Goal: Information Seeking & Learning: Learn about a topic

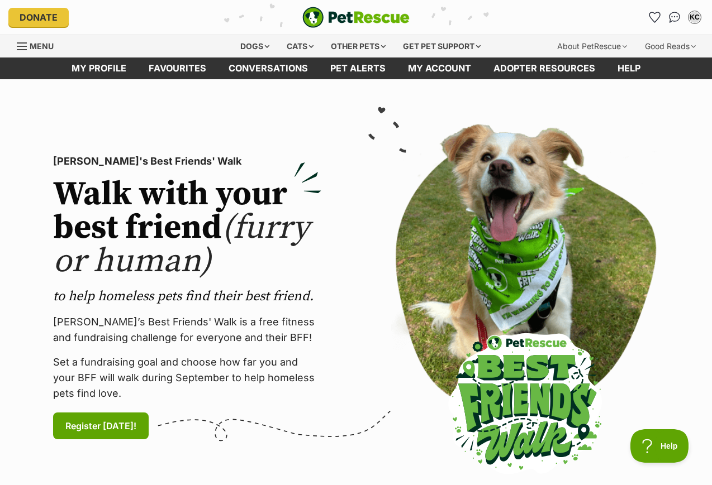
click at [379, 69] on link "Pet alerts" at bounding box center [358, 69] width 78 height 22
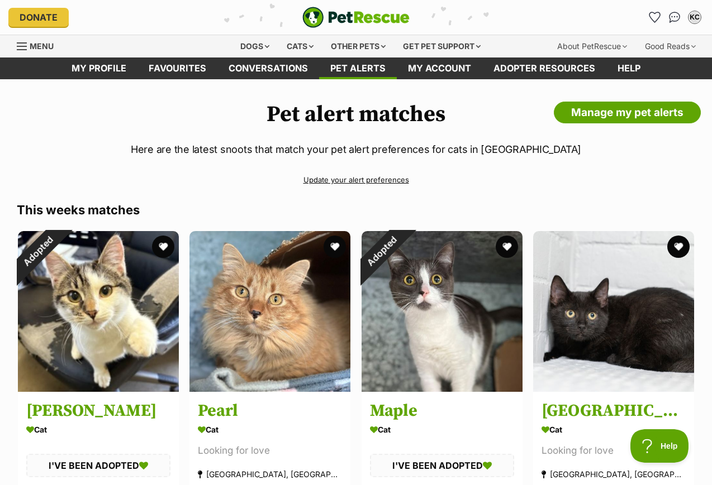
click at [293, 68] on link "Conversations" at bounding box center [268, 69] width 102 height 22
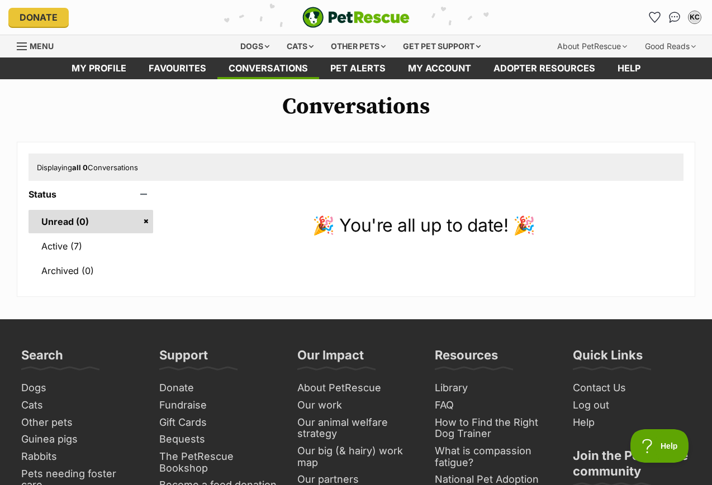
click at [87, 250] on link "Active (7)" at bounding box center [90, 246] width 125 height 23
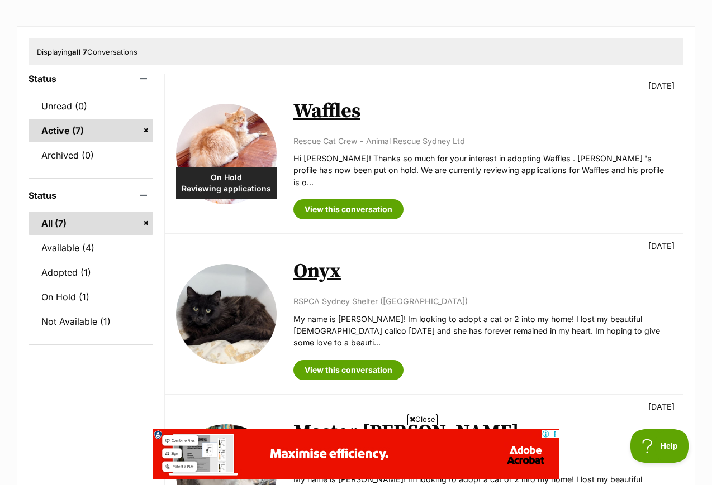
click at [331, 262] on link "Onyx" at bounding box center [316, 271] width 47 height 25
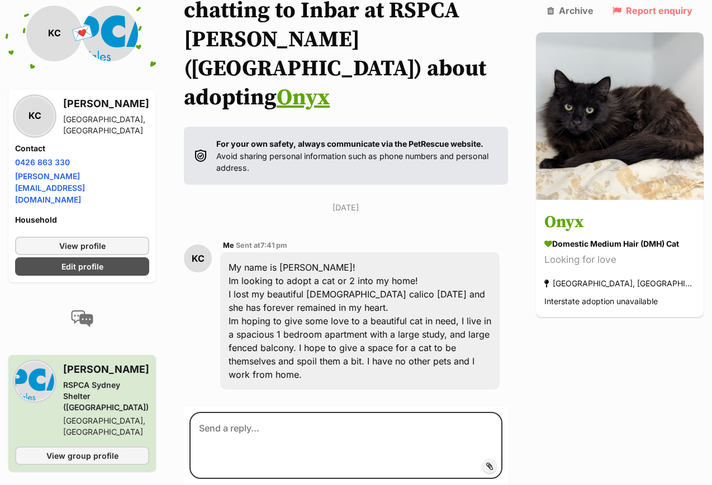
scroll to position [132, 0]
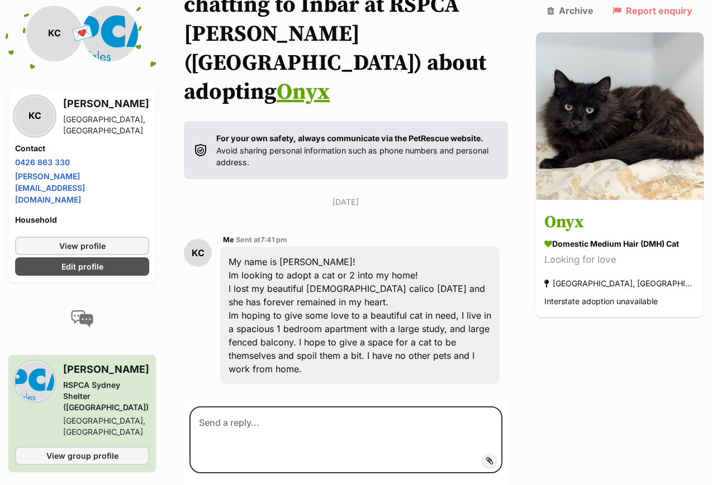
click at [592, 211] on h3 "Onyx" at bounding box center [619, 223] width 151 height 25
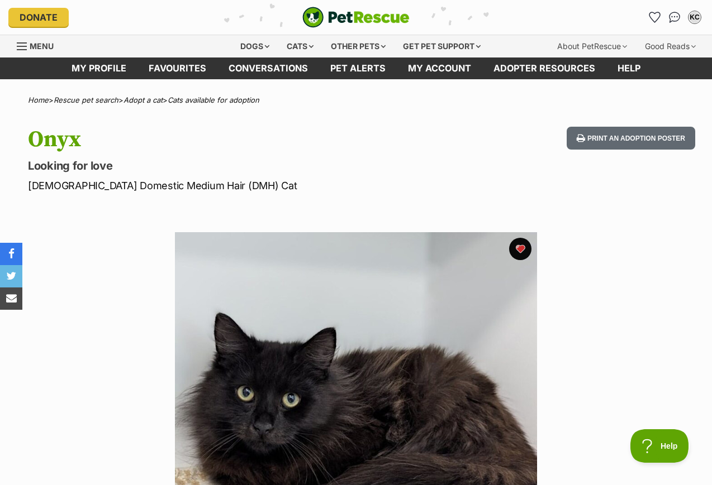
scroll to position [4, 0]
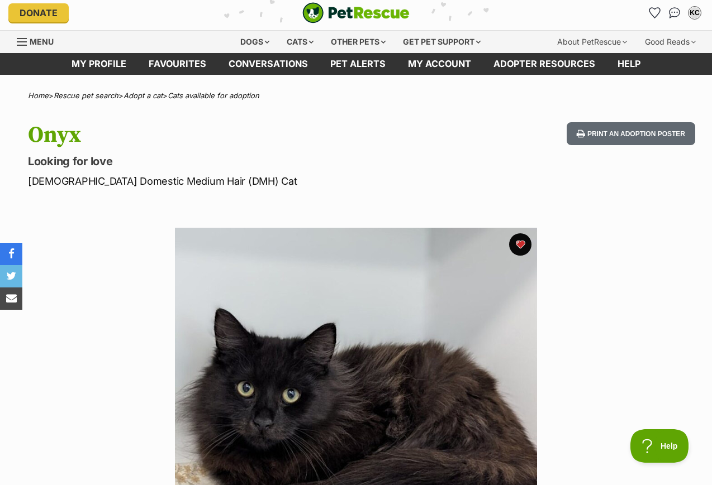
click at [308, 47] on div "Cats" at bounding box center [300, 42] width 42 height 22
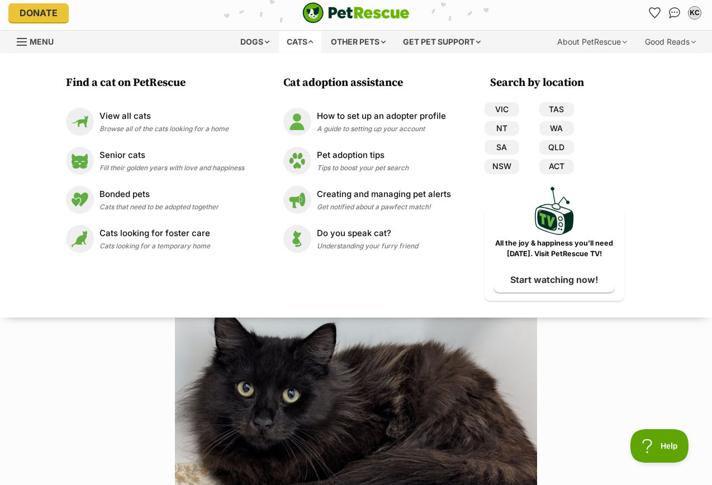
click at [239, 113] on link "View all cats Browse all of the cats looking for a home" at bounding box center [155, 122] width 178 height 28
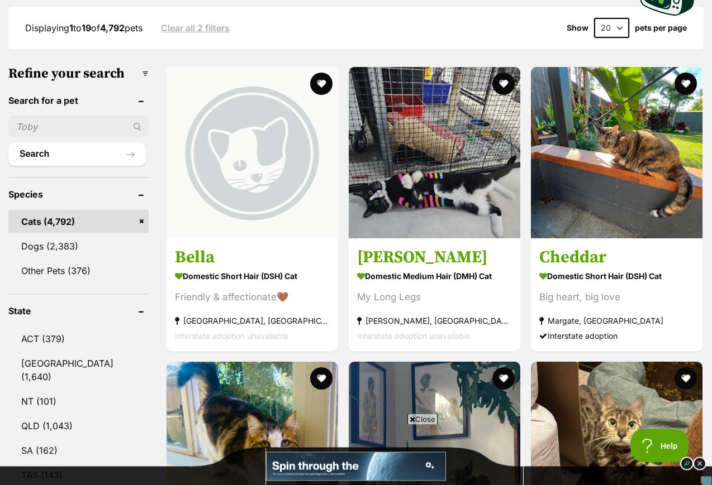
scroll to position [298, 0]
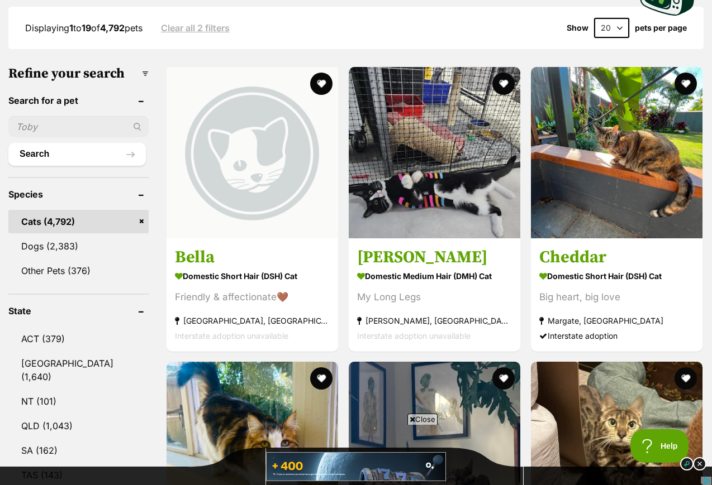
click at [87, 374] on link "[GEOGRAPHIC_DATA] (1,640)" at bounding box center [78, 370] width 140 height 37
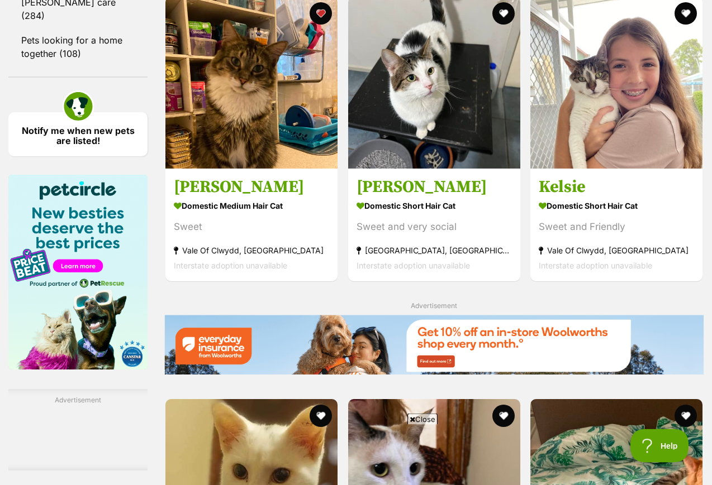
scroll to position [1658, 0]
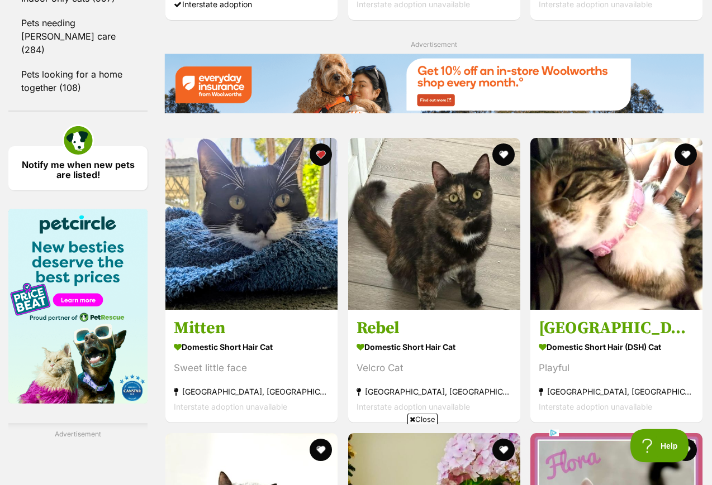
scroll to position [1624, 0]
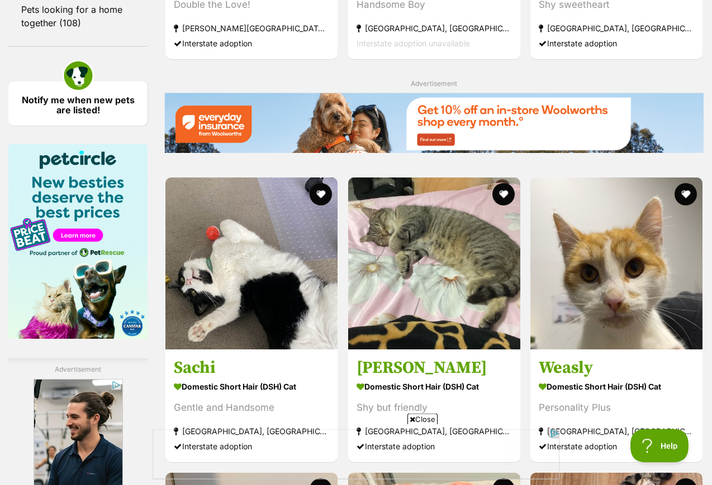
scroll to position [1689, 0]
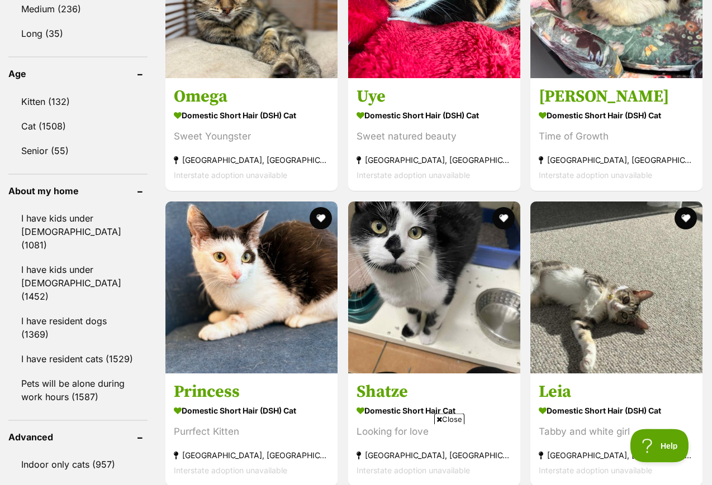
scroll to position [1157, 0]
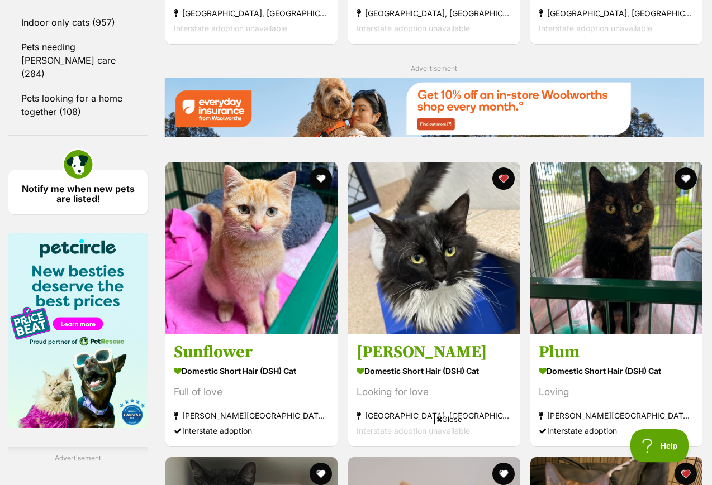
scroll to position [1600, 0]
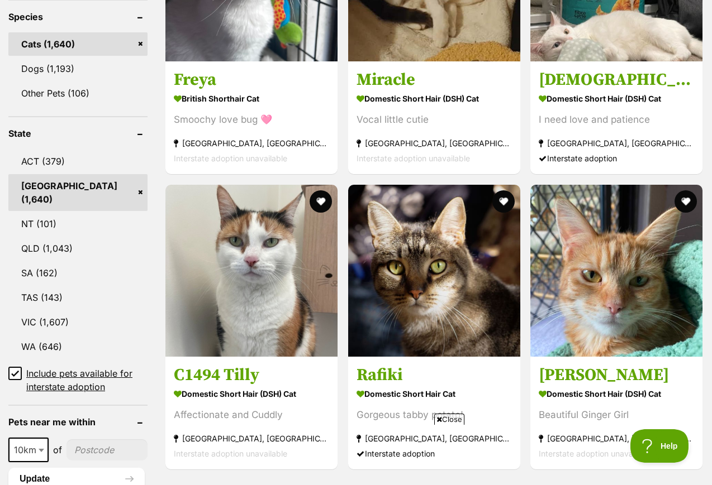
scroll to position [486, 0]
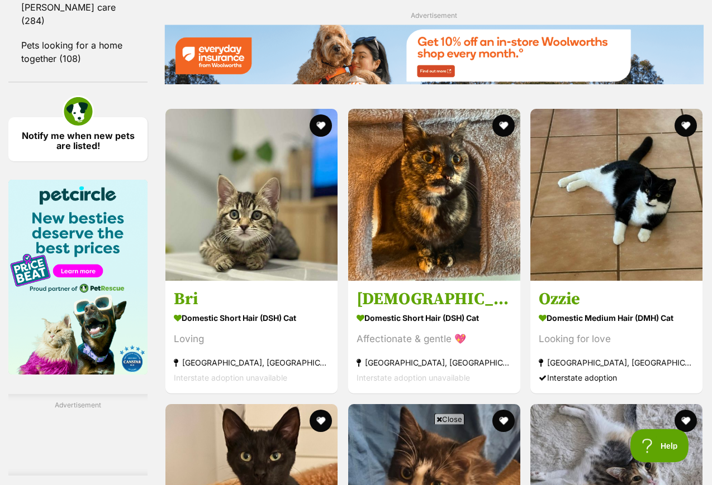
scroll to position [1653, 0]
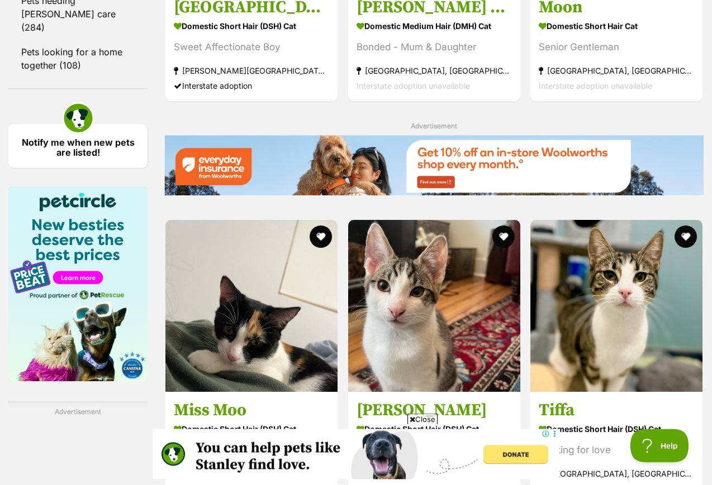
scroll to position [1649, 0]
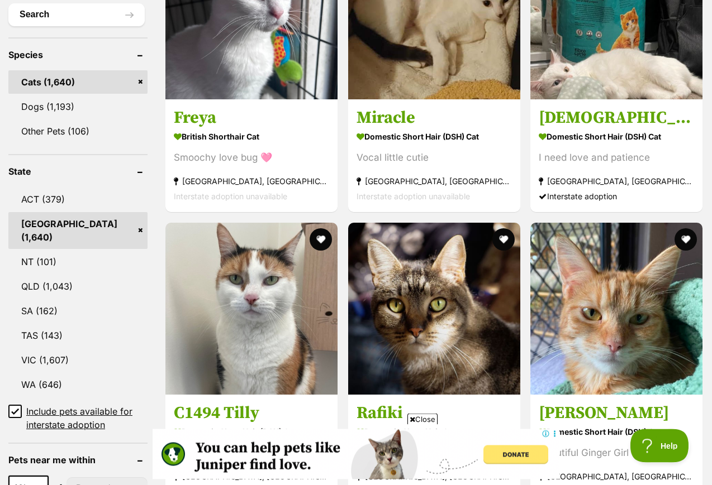
scroll to position [442, 0]
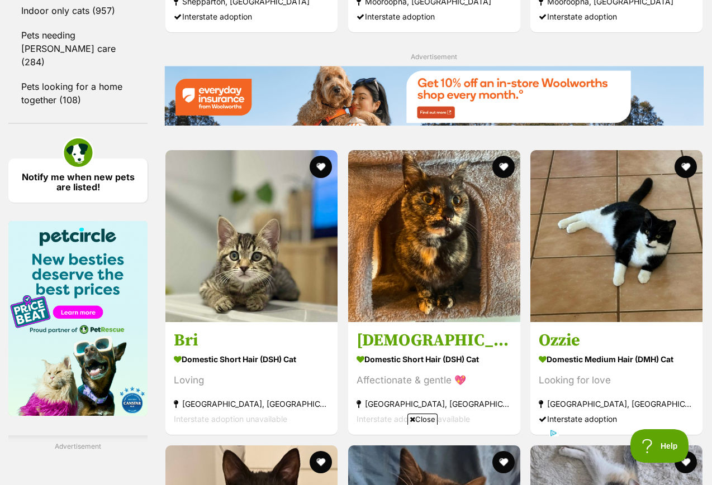
scroll to position [1643, 0]
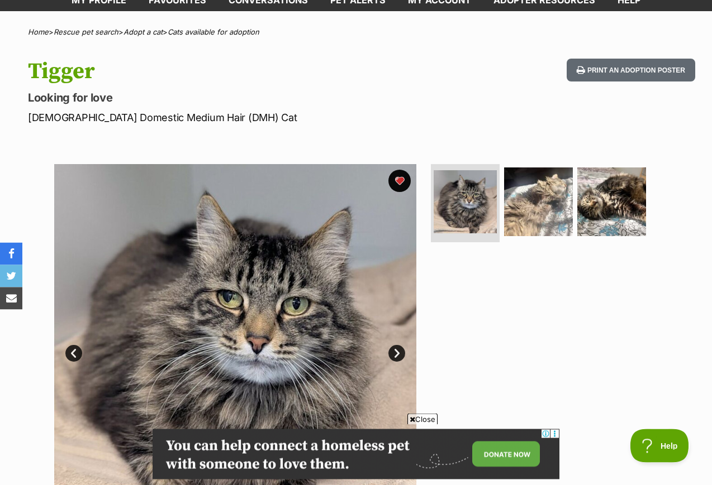
scroll to position [68, 0]
click at [525, 226] on img at bounding box center [538, 202] width 69 height 69
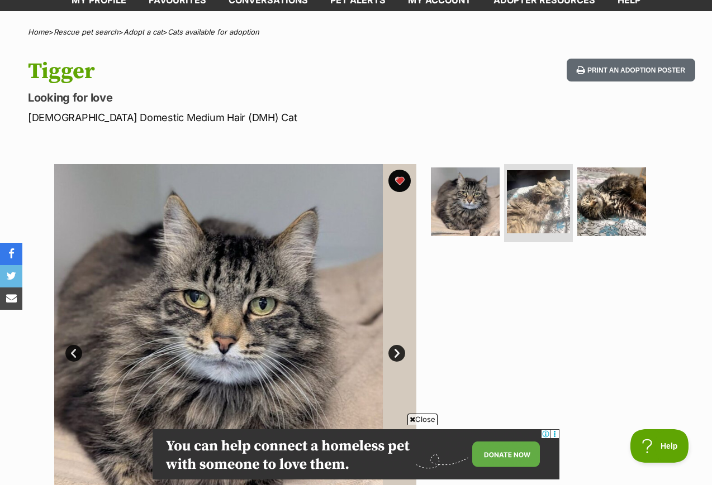
scroll to position [0, 0]
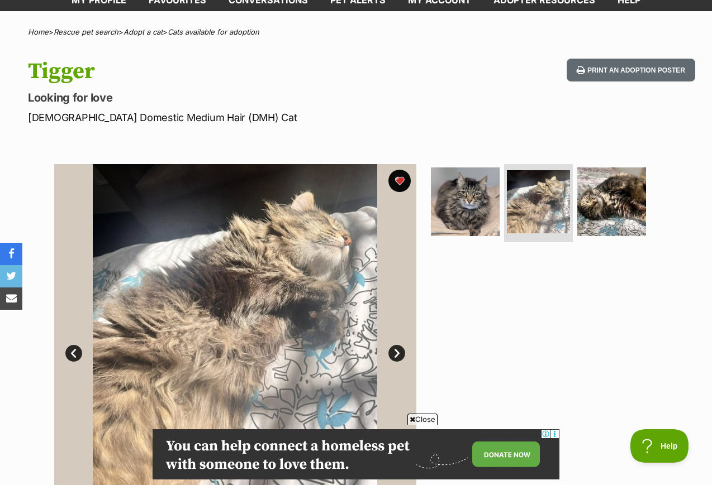
click at [606, 225] on img at bounding box center [611, 202] width 69 height 69
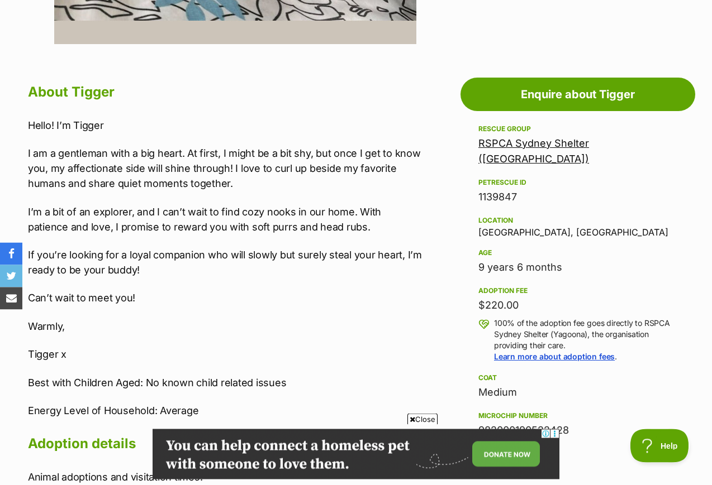
scroll to position [551, 0]
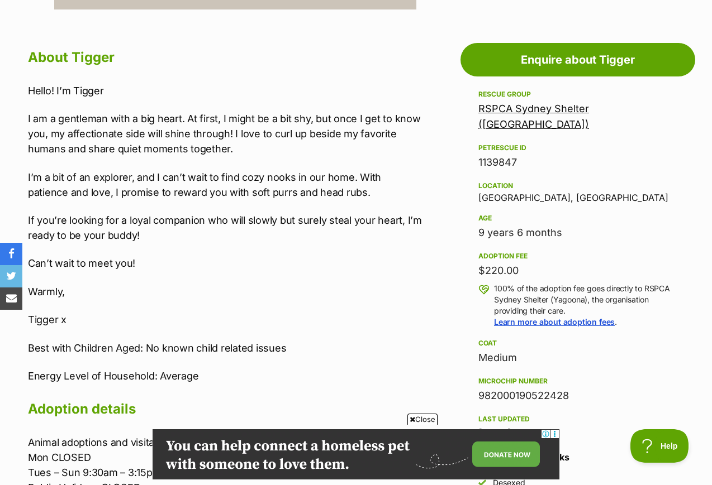
scroll to position [586, 0]
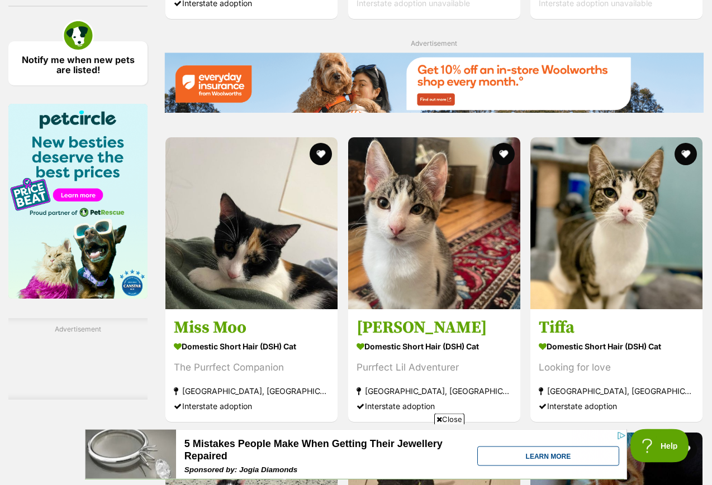
scroll to position [1729, 0]
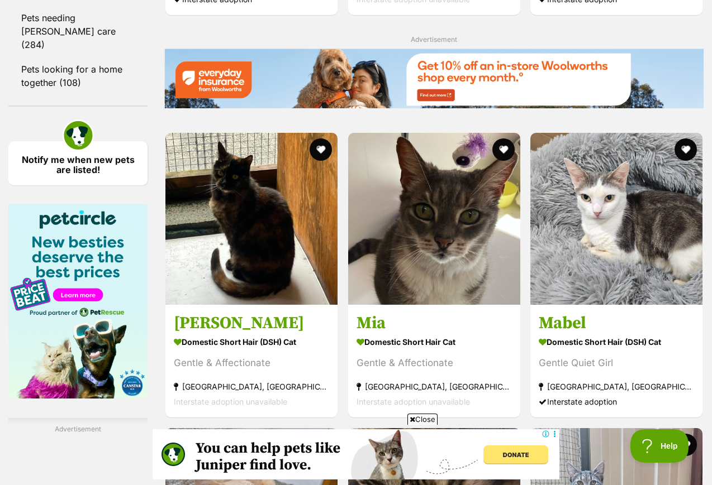
scroll to position [1625, 0]
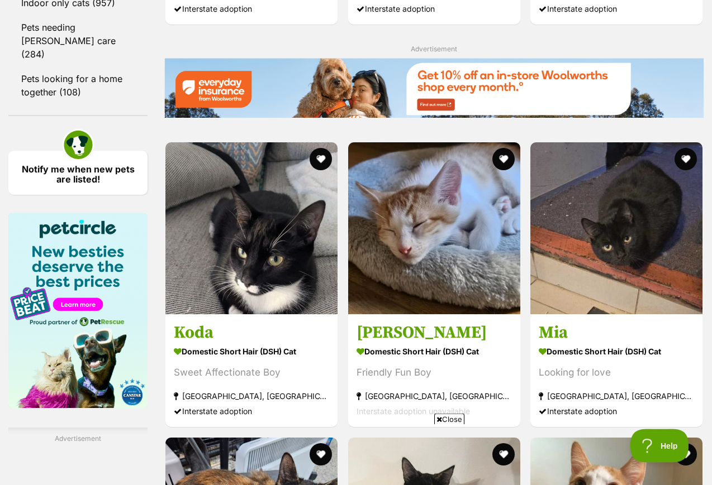
scroll to position [1639, 0]
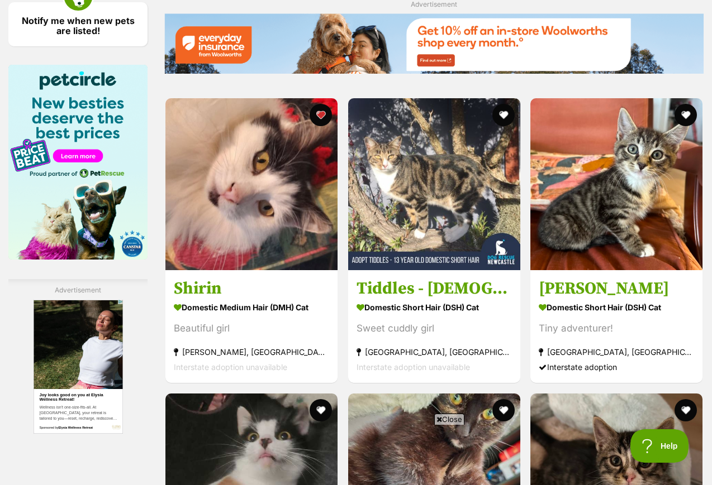
scroll to position [1769, 0]
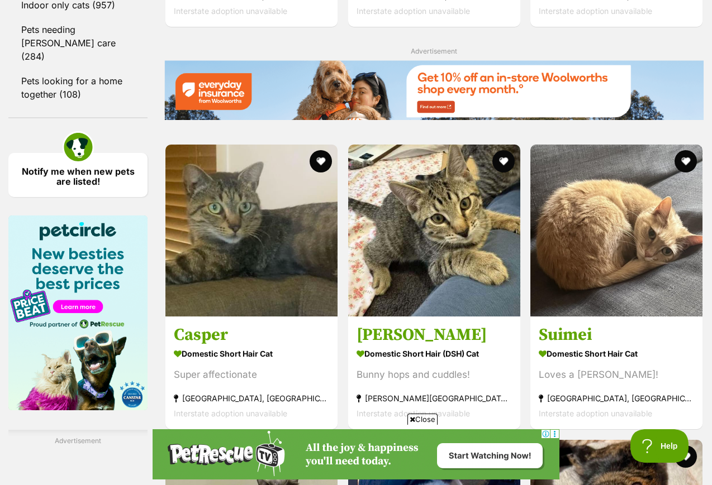
scroll to position [1619, 0]
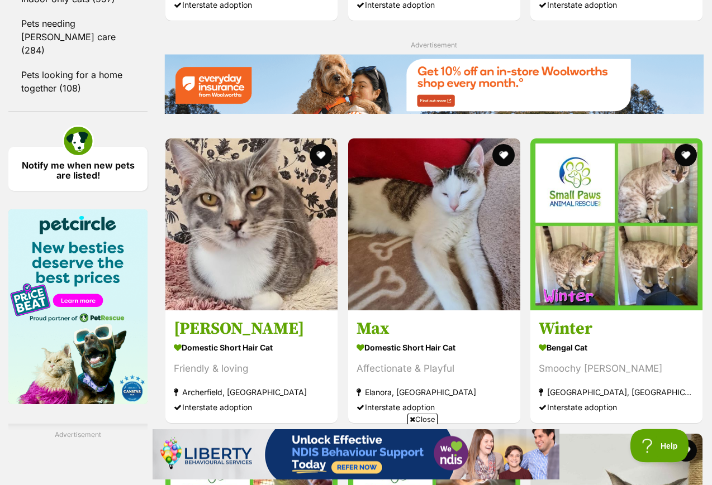
scroll to position [1632, 0]
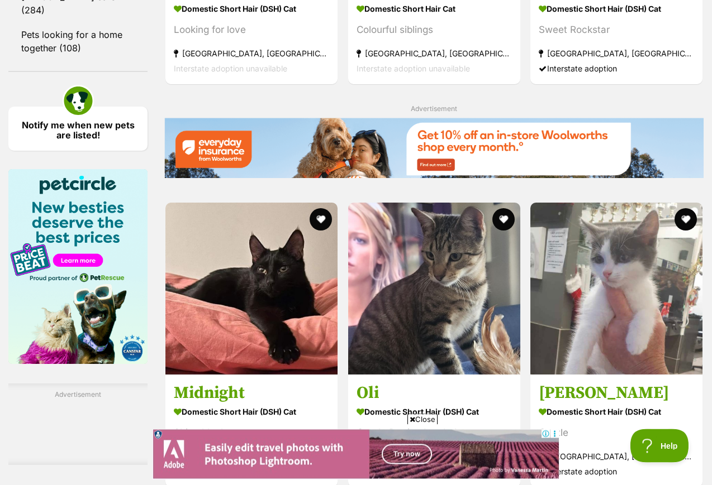
scroll to position [1663, 0]
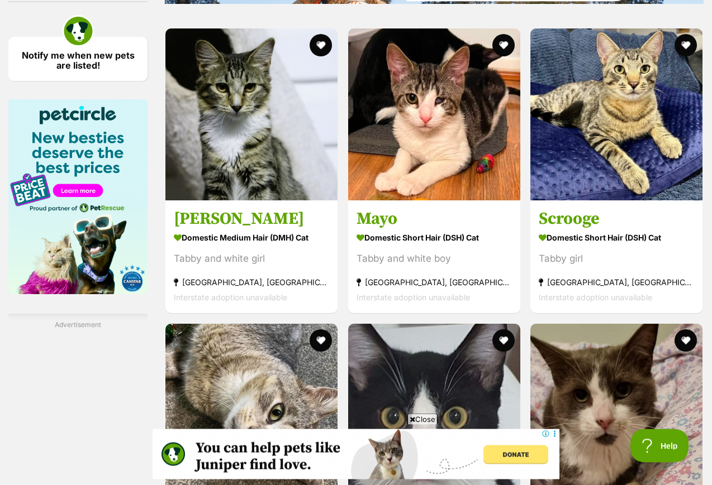
scroll to position [1733, 0]
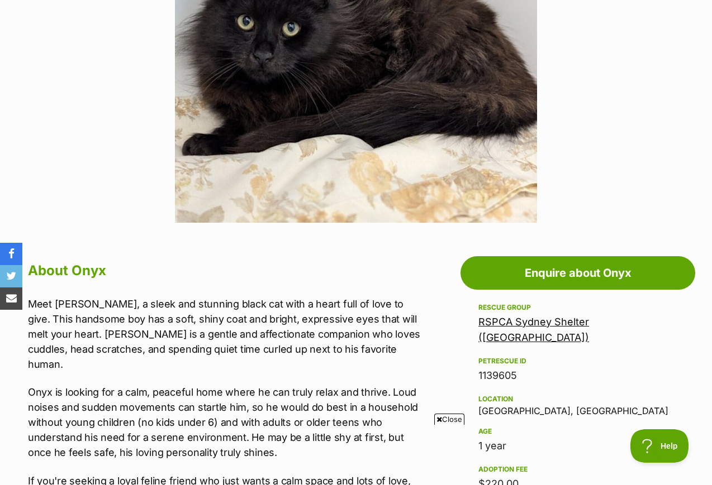
click at [582, 325] on link "RSPCA Sydney Shelter ([GEOGRAPHIC_DATA])" at bounding box center [533, 329] width 111 height 27
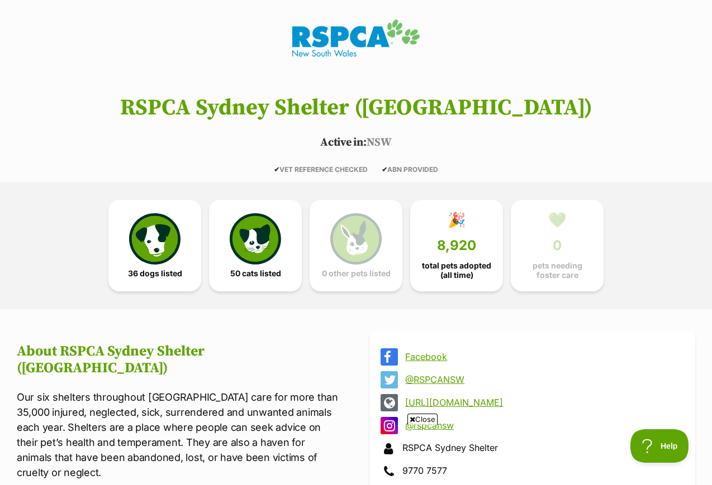
click at [263, 261] on img at bounding box center [255, 238] width 51 height 51
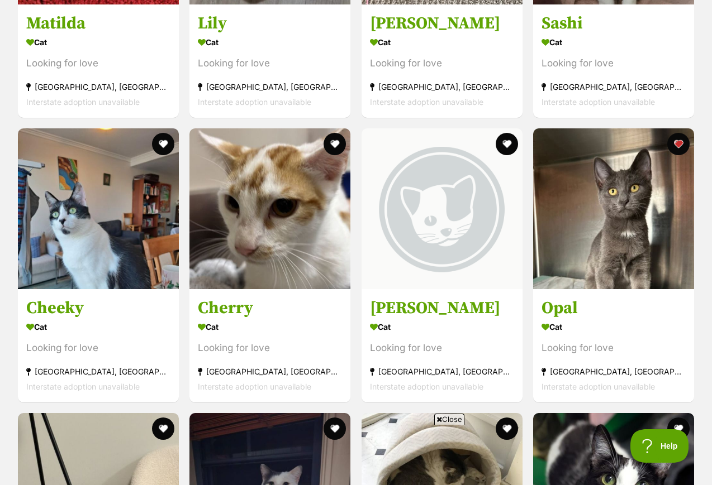
scroll to position [3846, 0]
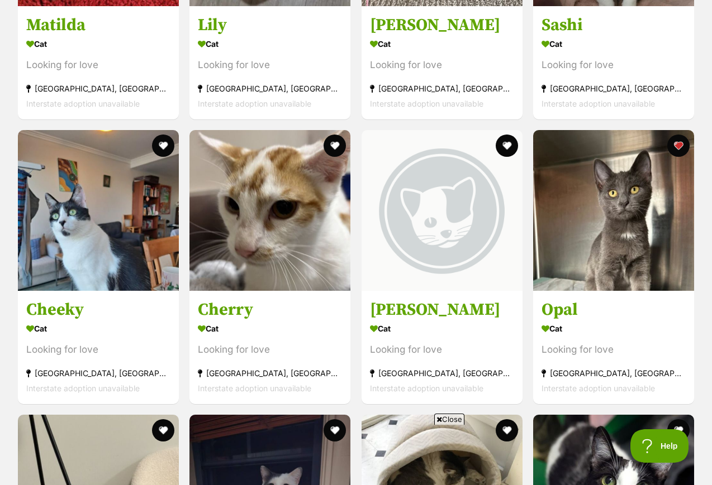
click at [314, 254] on img at bounding box center [269, 210] width 161 height 161
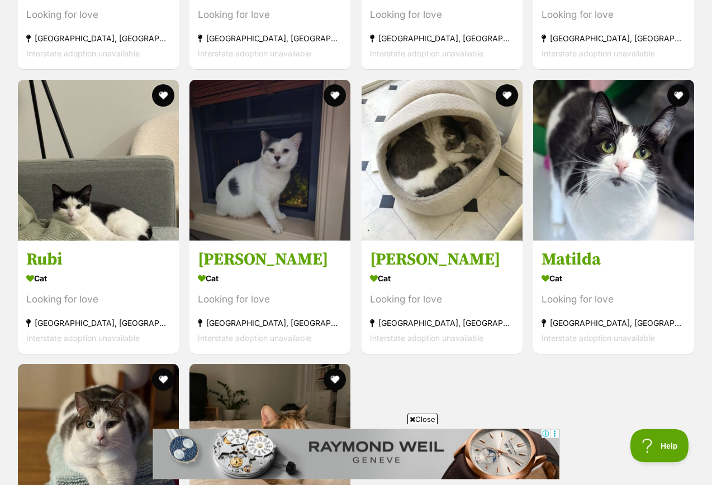
scroll to position [4181, 0]
click at [483, 199] on img at bounding box center [441, 160] width 161 height 161
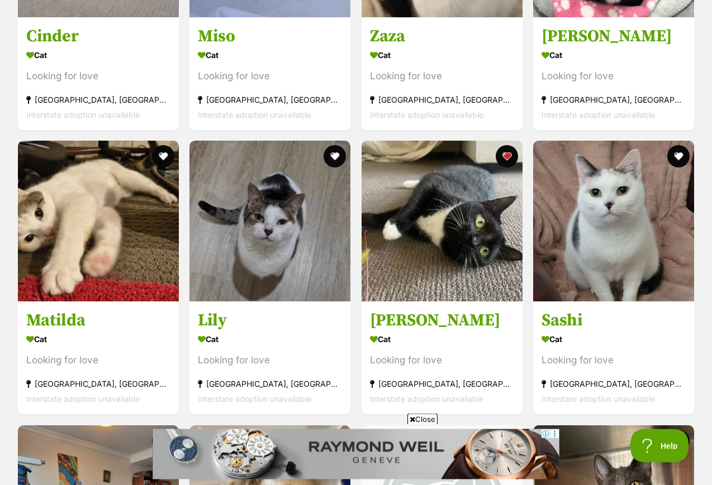
scroll to position [3551, 0]
click at [470, 259] on img at bounding box center [441, 221] width 161 height 161
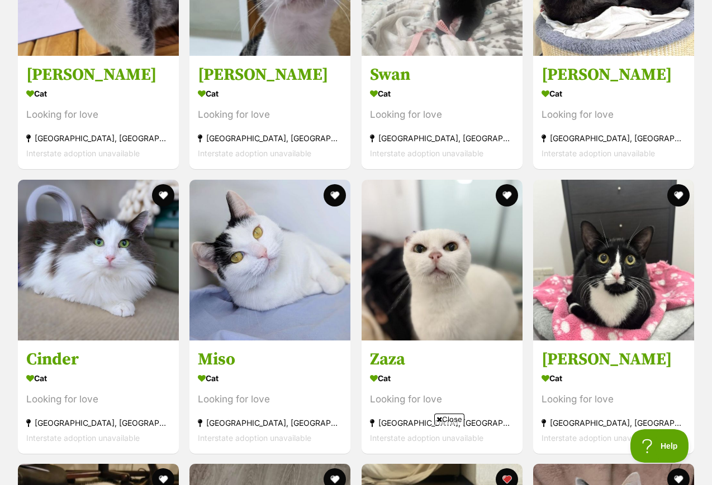
scroll to position [3227, 0]
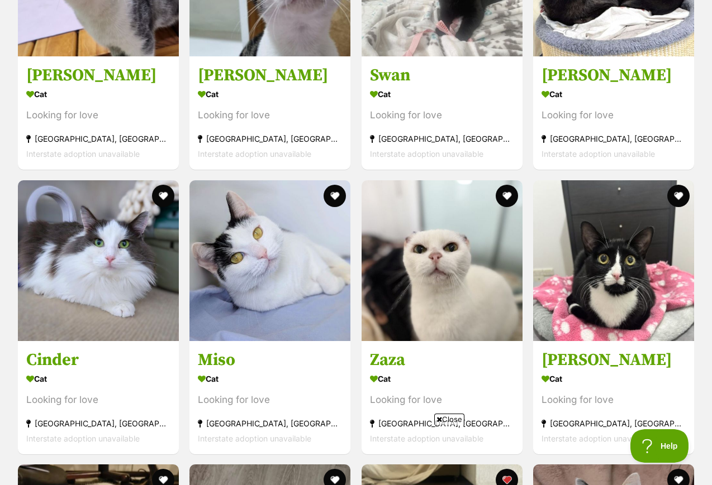
click at [323, 303] on img at bounding box center [269, 260] width 161 height 161
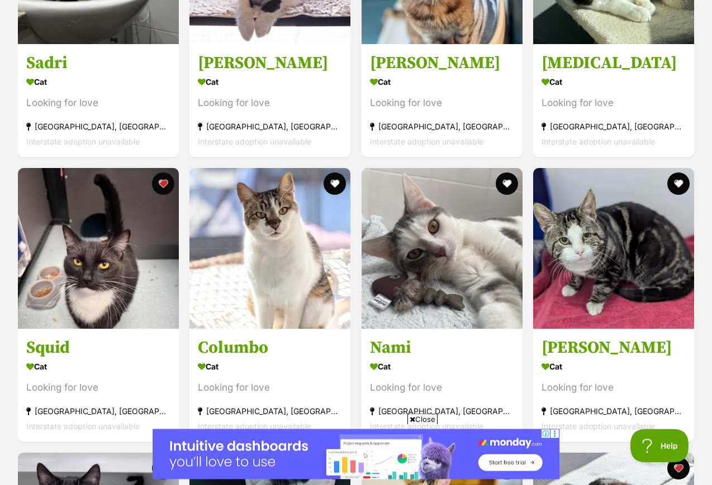
scroll to position [2100, 0]
click at [126, 303] on img at bounding box center [98, 248] width 161 height 161
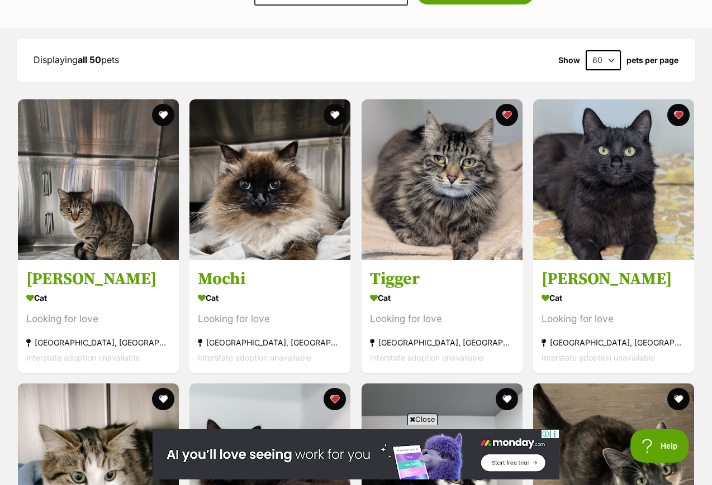
scroll to position [1029, 0]
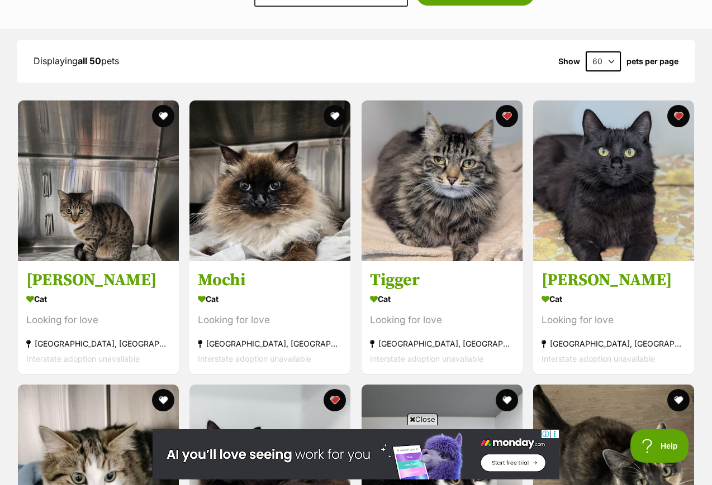
click at [302, 242] on img at bounding box center [269, 181] width 161 height 161
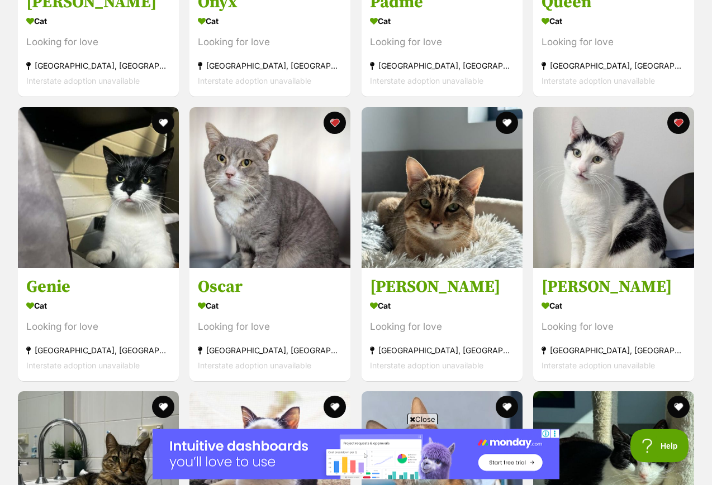
scroll to position [1592, 0]
click at [129, 228] on img at bounding box center [98, 187] width 161 height 161
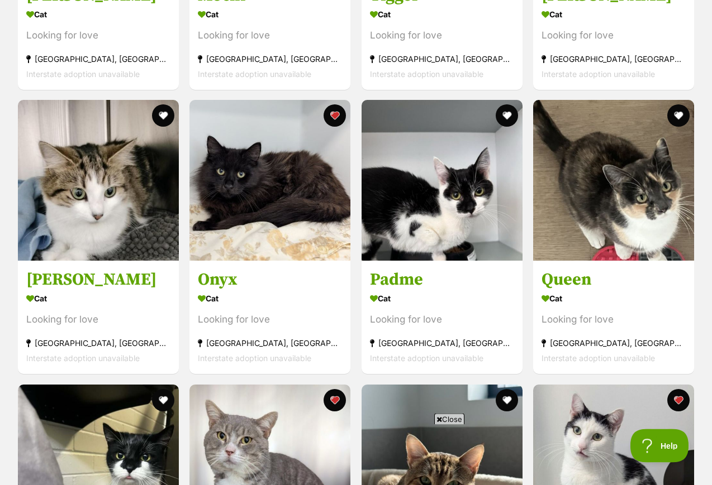
scroll to position [1314, 0]
click at [306, 234] on img at bounding box center [269, 180] width 161 height 161
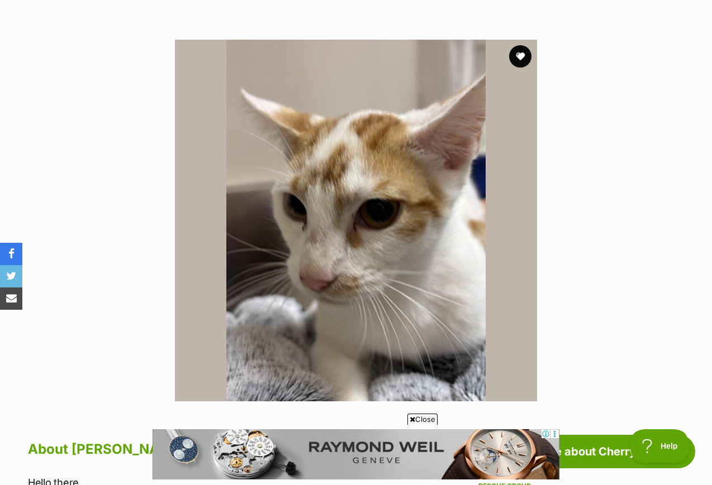
scroll to position [195, 0]
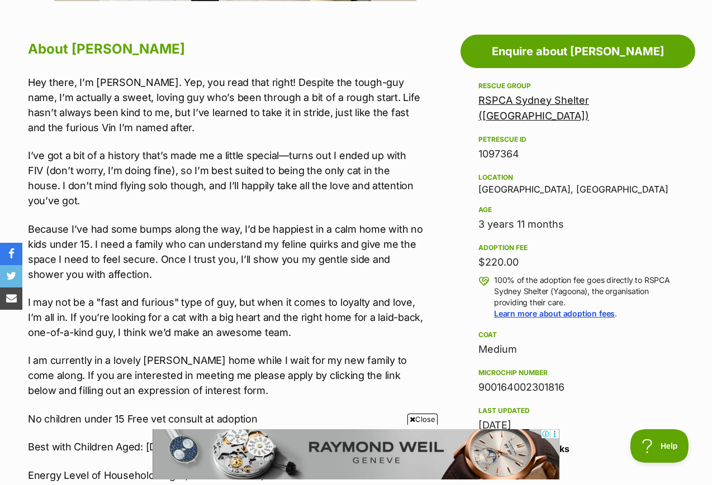
scroll to position [601, 0]
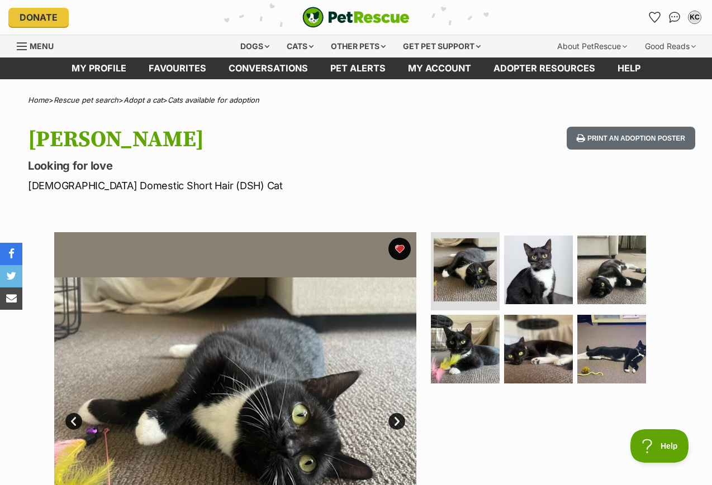
click at [546, 280] on img at bounding box center [538, 270] width 69 height 69
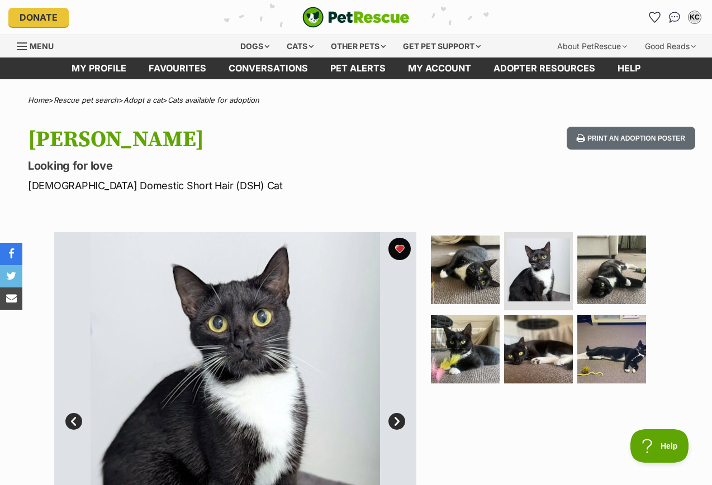
click at [627, 271] on img at bounding box center [611, 270] width 69 height 69
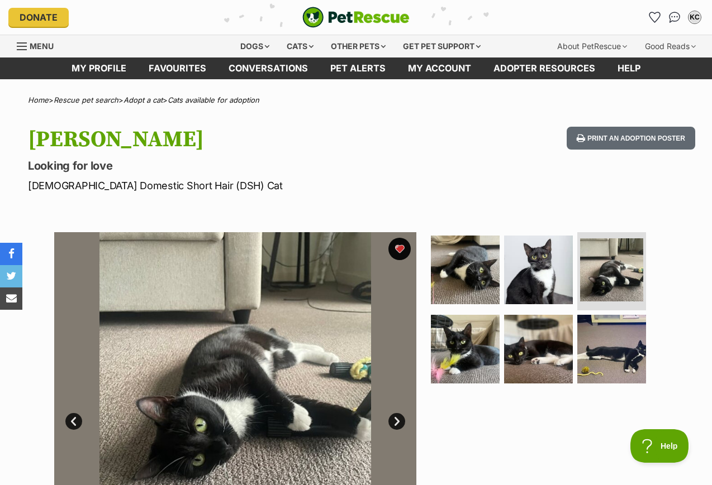
click at [522, 350] on img at bounding box center [538, 349] width 69 height 69
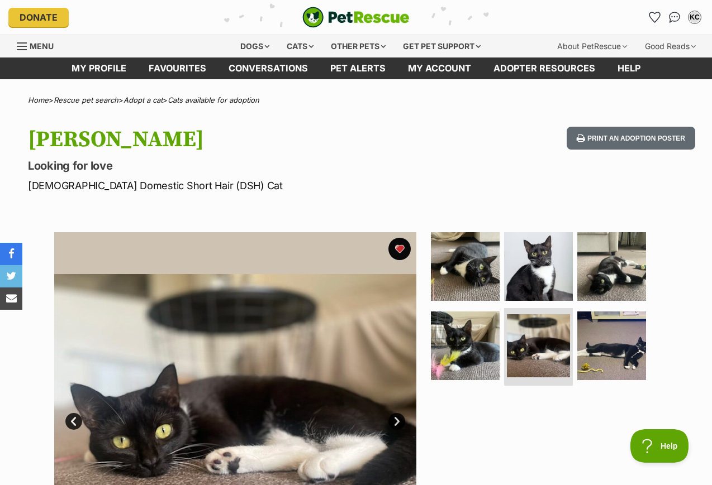
click at [478, 367] on img at bounding box center [465, 346] width 69 height 69
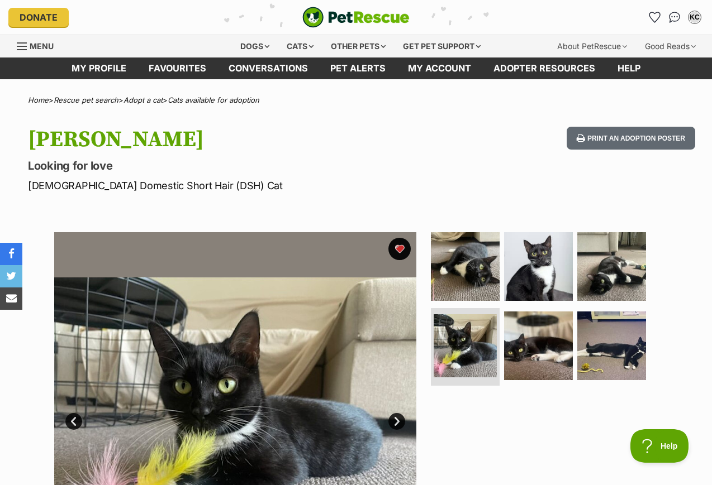
click at [610, 366] on img at bounding box center [611, 346] width 69 height 69
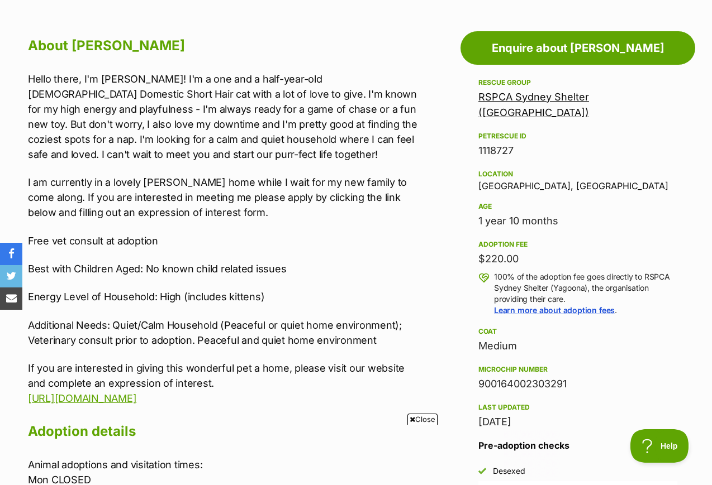
scroll to position [598, 0]
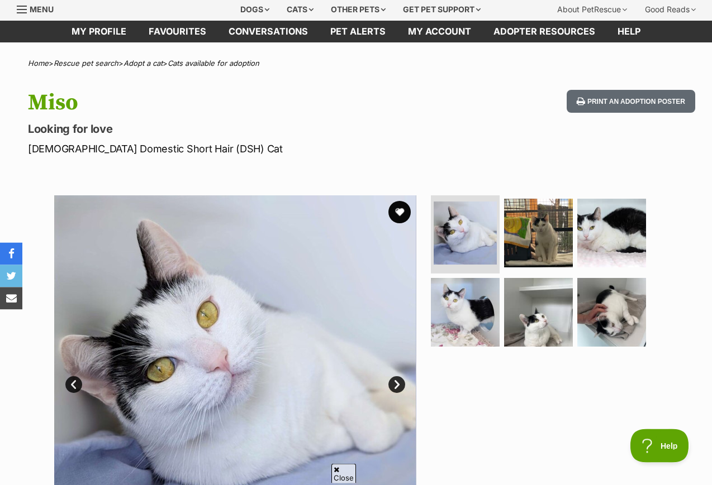
scroll to position [37, 0]
click at [473, 323] on img at bounding box center [465, 312] width 69 height 69
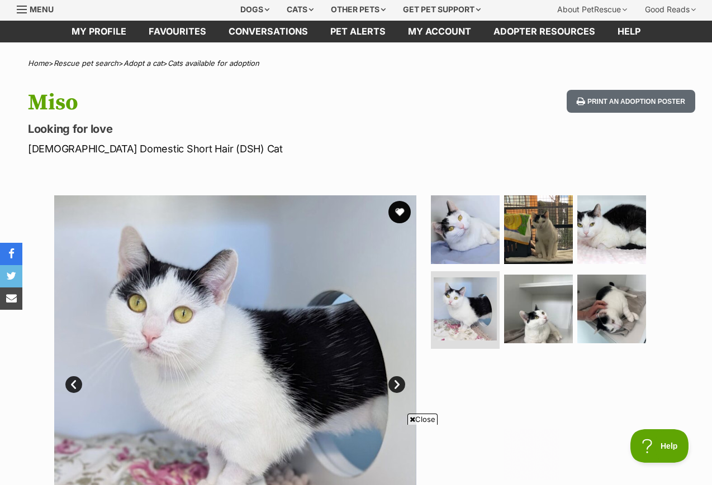
scroll to position [0, 0]
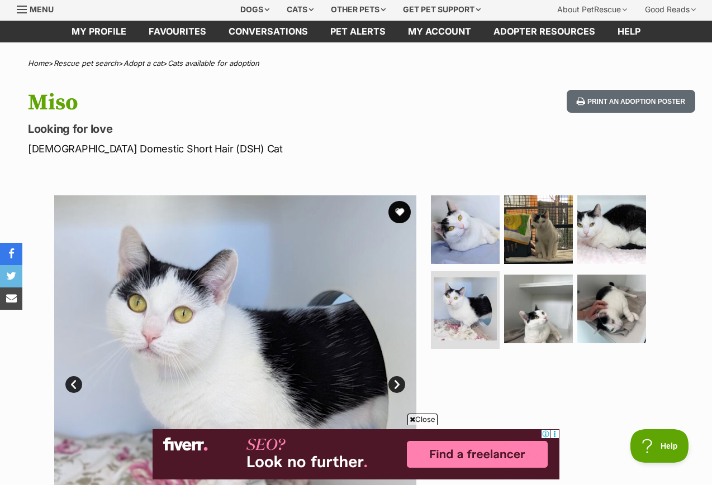
click at [535, 333] on img at bounding box center [538, 309] width 69 height 69
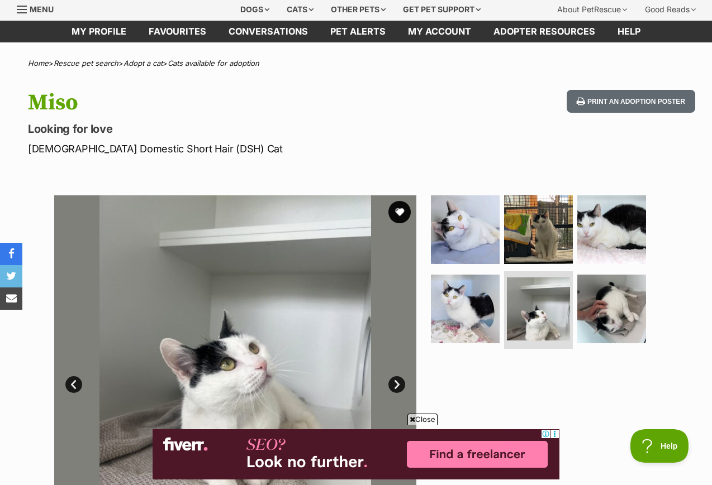
click at [599, 317] on img at bounding box center [611, 309] width 69 height 69
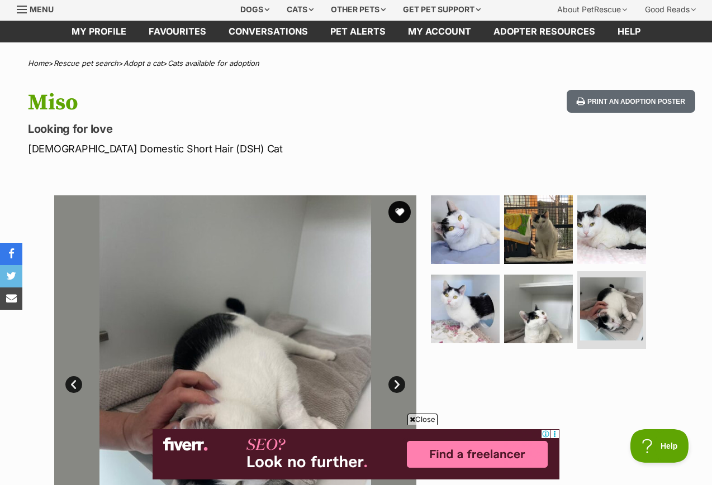
scroll to position [73, 0]
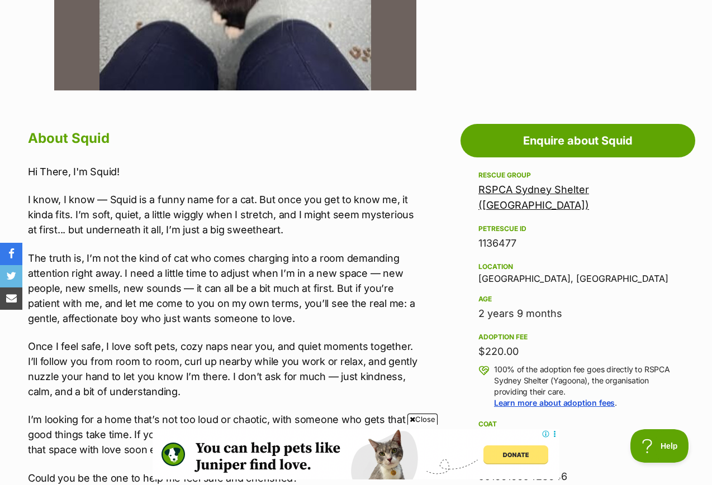
scroll to position [506, 0]
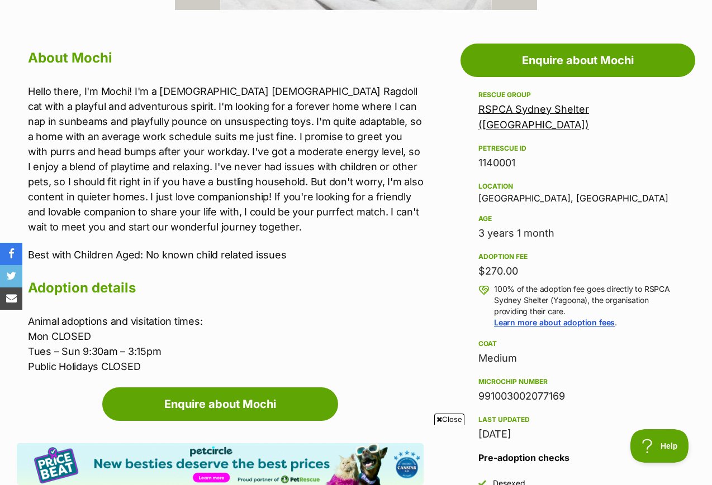
scroll to position [620, 0]
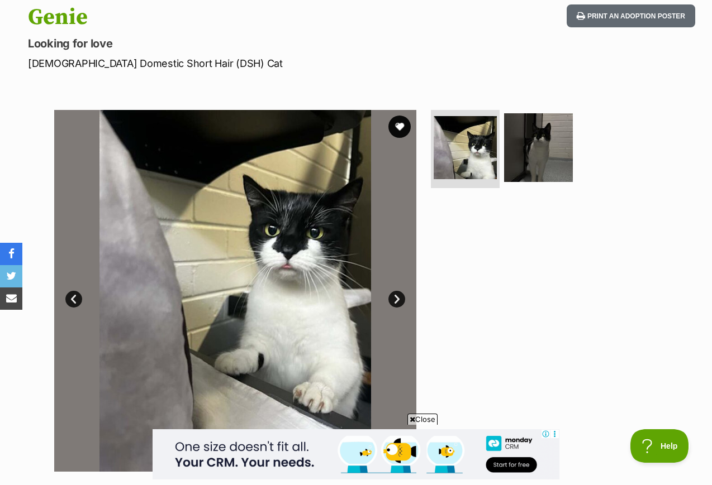
click at [559, 141] on img at bounding box center [538, 147] width 69 height 69
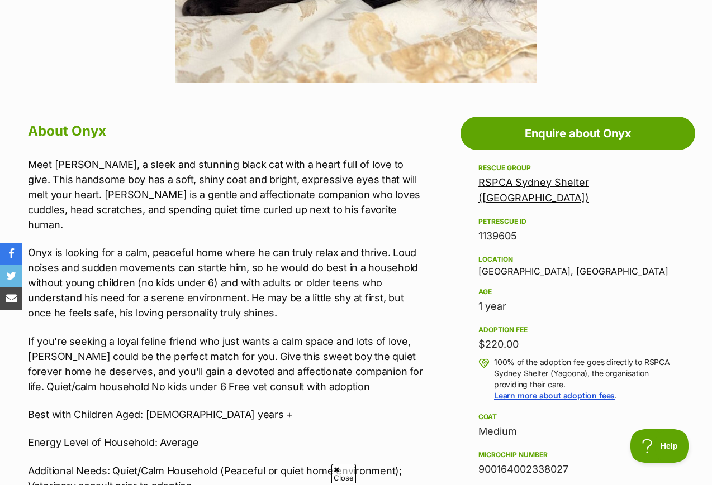
click at [692, 321] on aside "Rescue group RSPCA Sydney Shelter ([GEOGRAPHIC_DATA]) PetRescue ID 1139605 Loca…" at bounding box center [577, 418] width 235 height 515
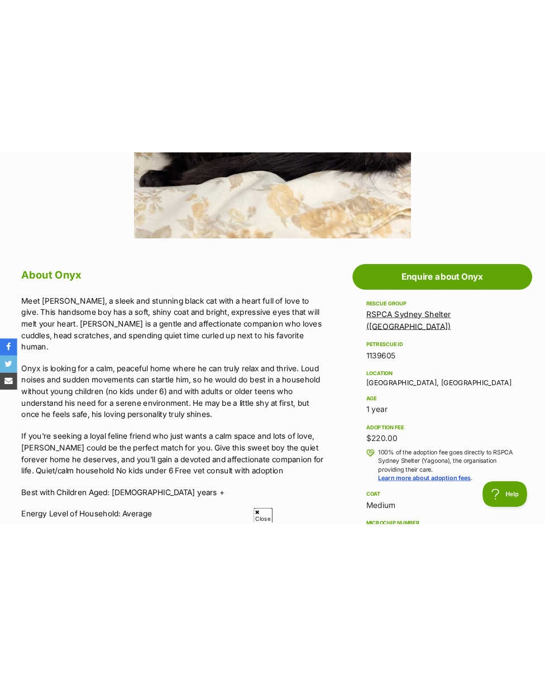
scroll to position [393, 0]
